Goal: Information Seeking & Learning: Learn about a topic

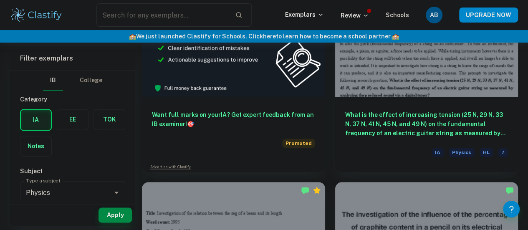
scroll to position [236, 0]
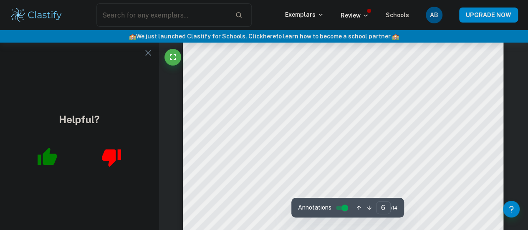
scroll to position [2546, 0]
click at [147, 47] on button "button" at bounding box center [148, 53] width 17 height 17
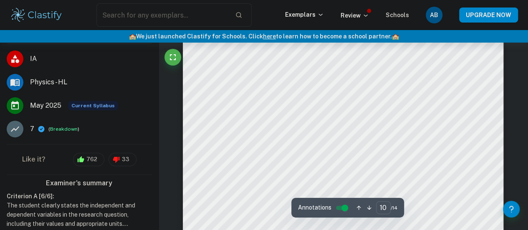
scroll to position [4489, 0]
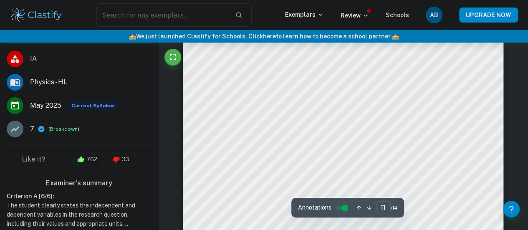
scroll to position [4844, 0]
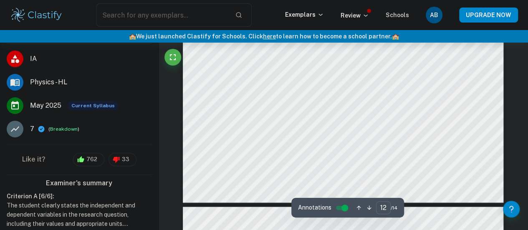
type input "13"
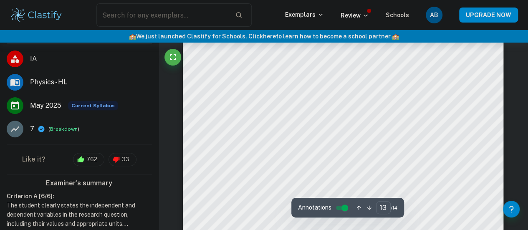
scroll to position [5838, 0]
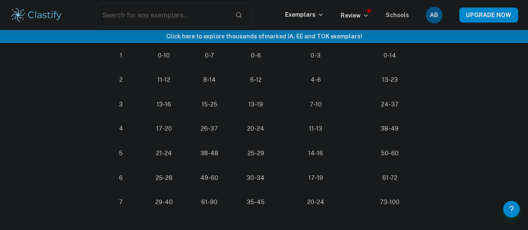
scroll to position [483, 0]
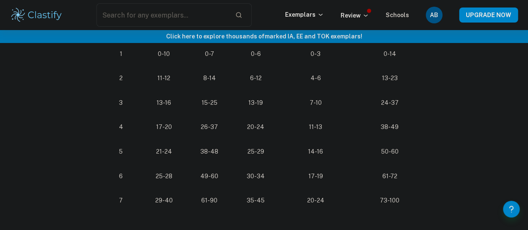
click at [287, 189] on td "17-19" at bounding box center [315, 176] width 73 height 25
click at [286, 183] on td "17-19" at bounding box center [315, 176] width 73 height 25
